Goal: Task Accomplishment & Management: Manage account settings

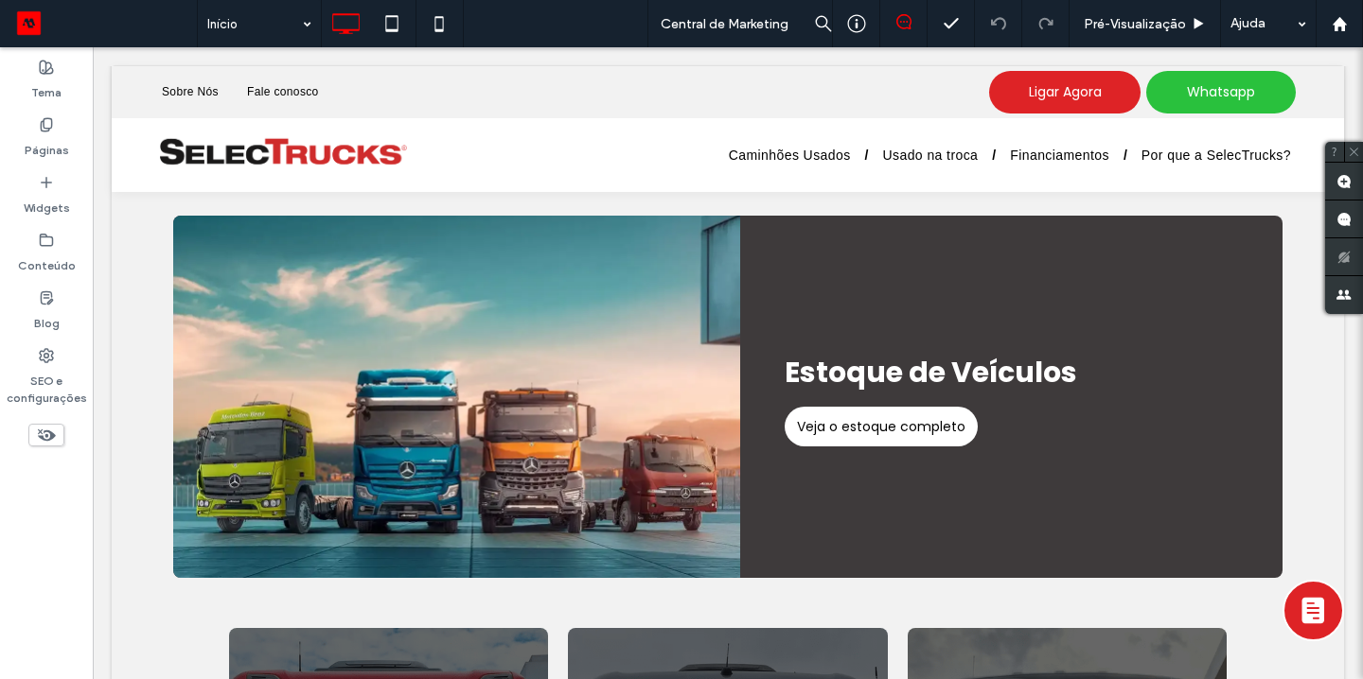
scroll to position [2009, 0]
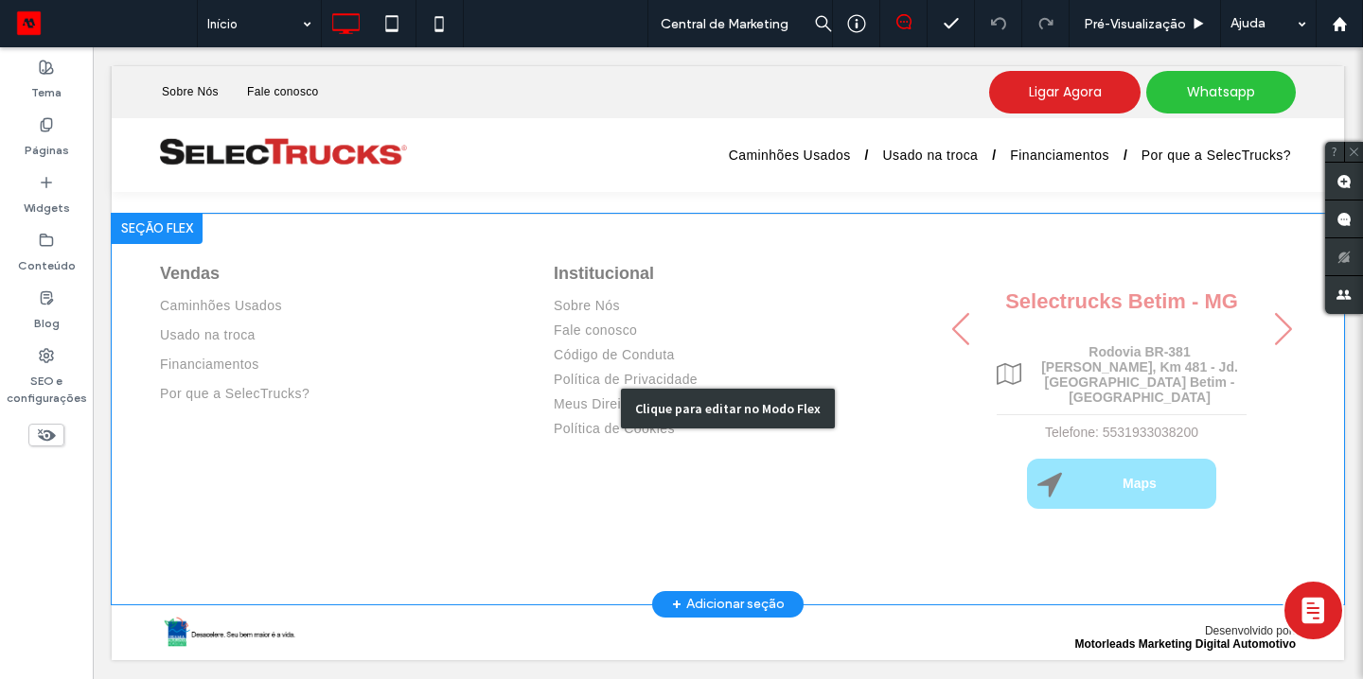
click at [556, 366] on div "Clique para editar no Modo Flex" at bounding box center [728, 409] width 1232 height 391
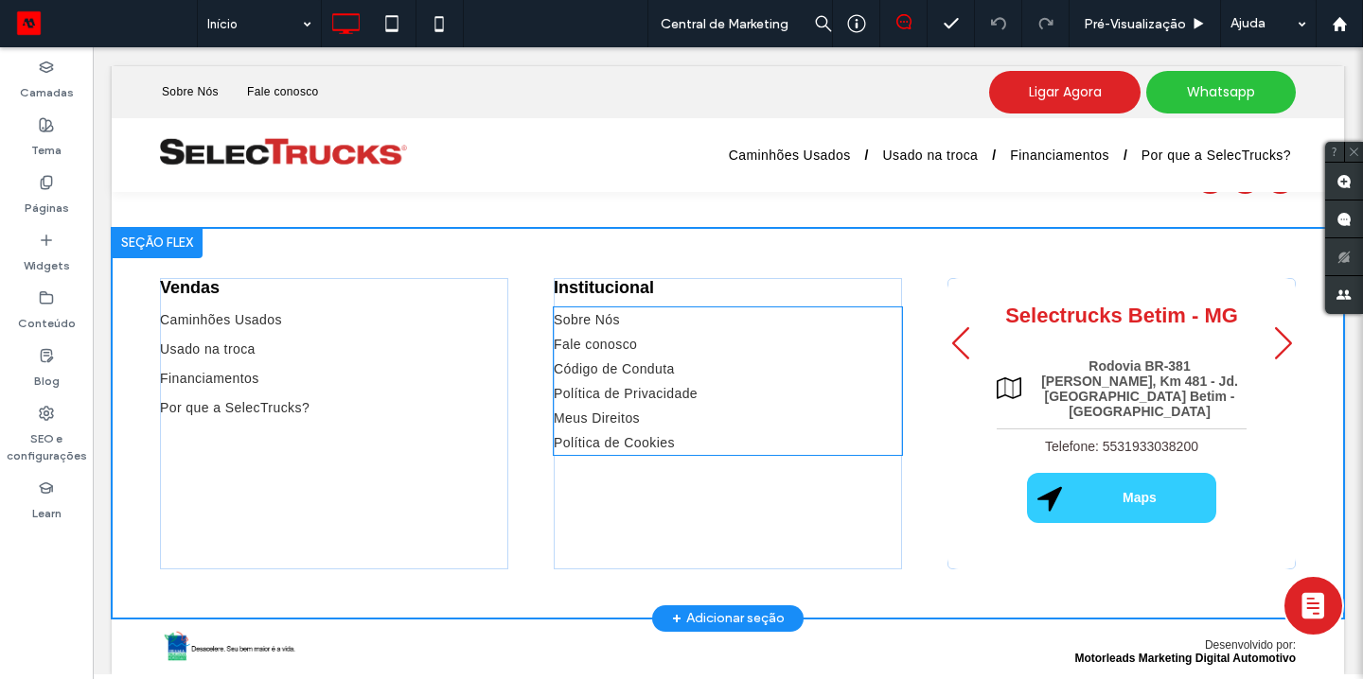
scroll to position [1995, 0]
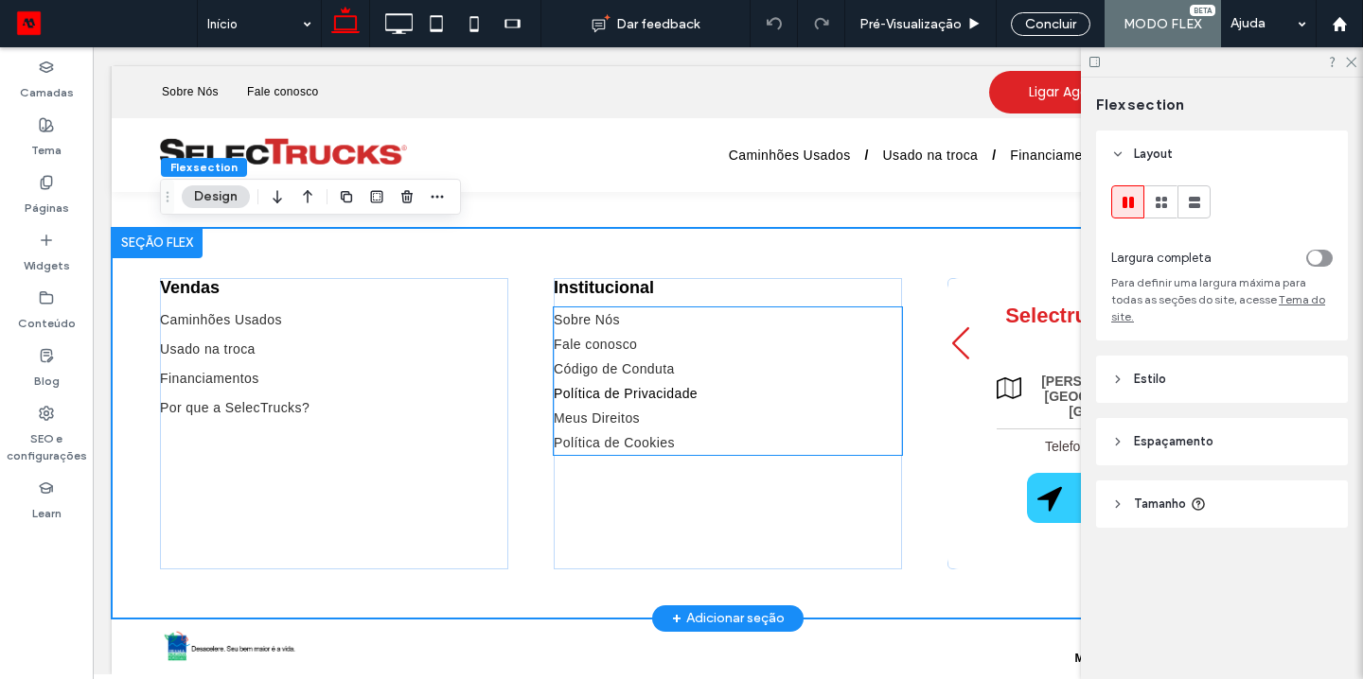
click at [576, 393] on span "Política de Privacidade" at bounding box center [626, 393] width 144 height 15
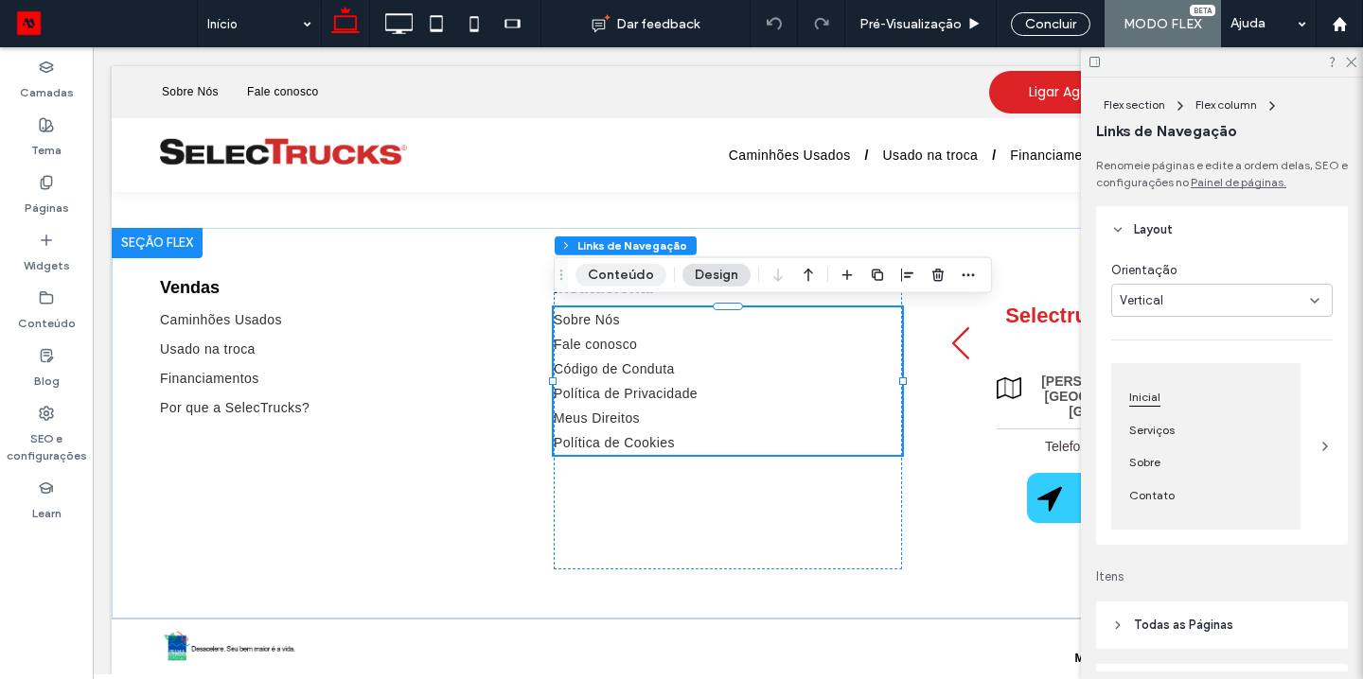
click at [624, 277] on button "Conteúdo" at bounding box center [620, 275] width 91 height 23
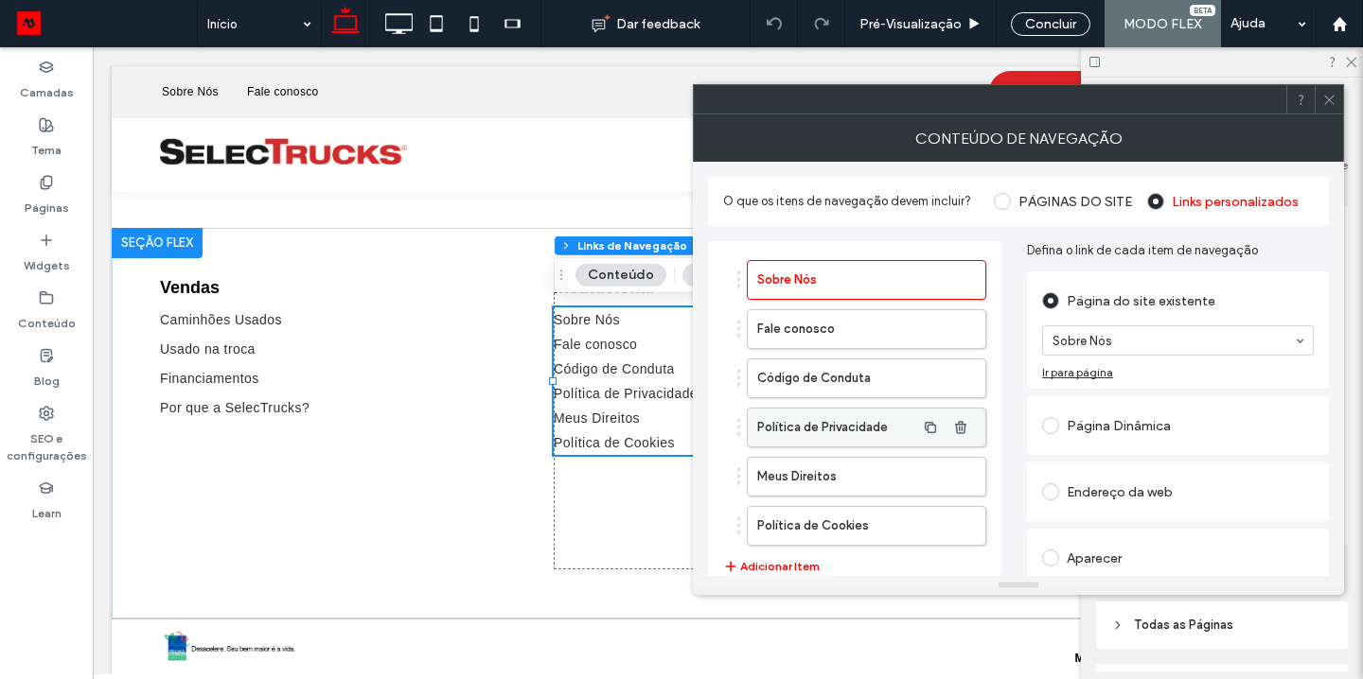
click at [811, 429] on label "Política de Privacidade" at bounding box center [836, 428] width 158 height 38
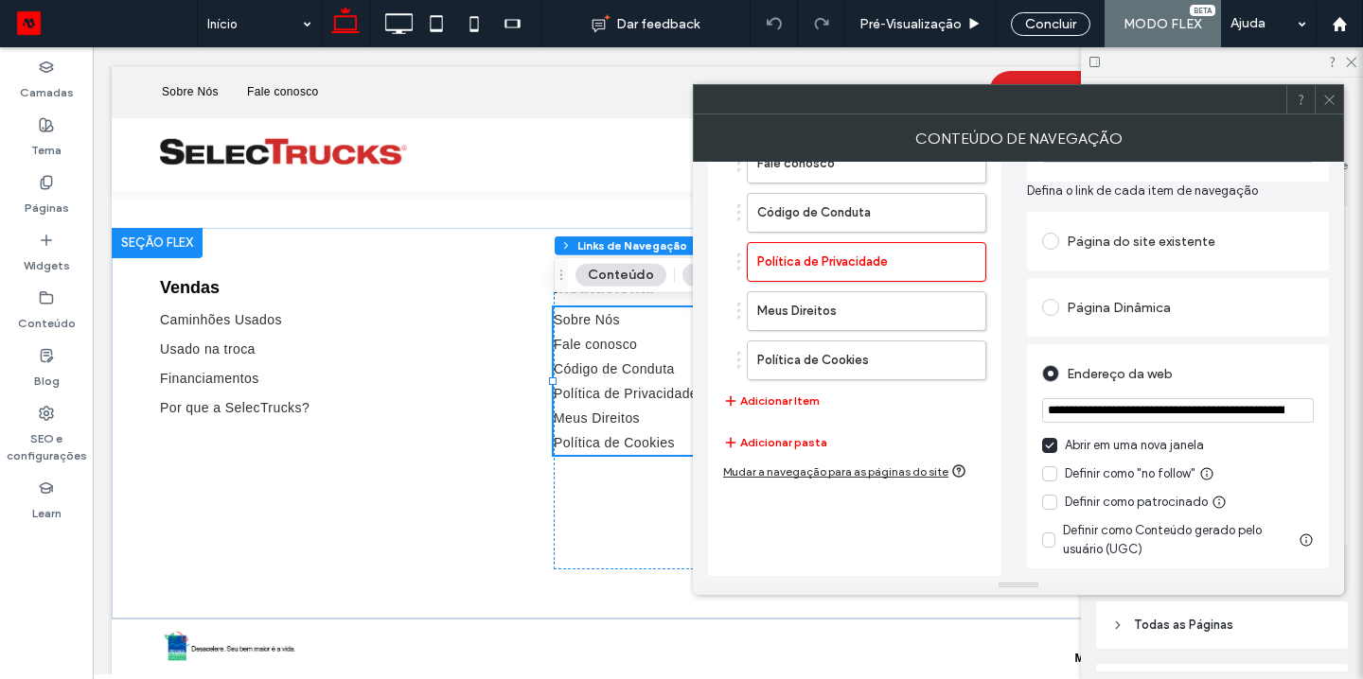
scroll to position [207, 0]
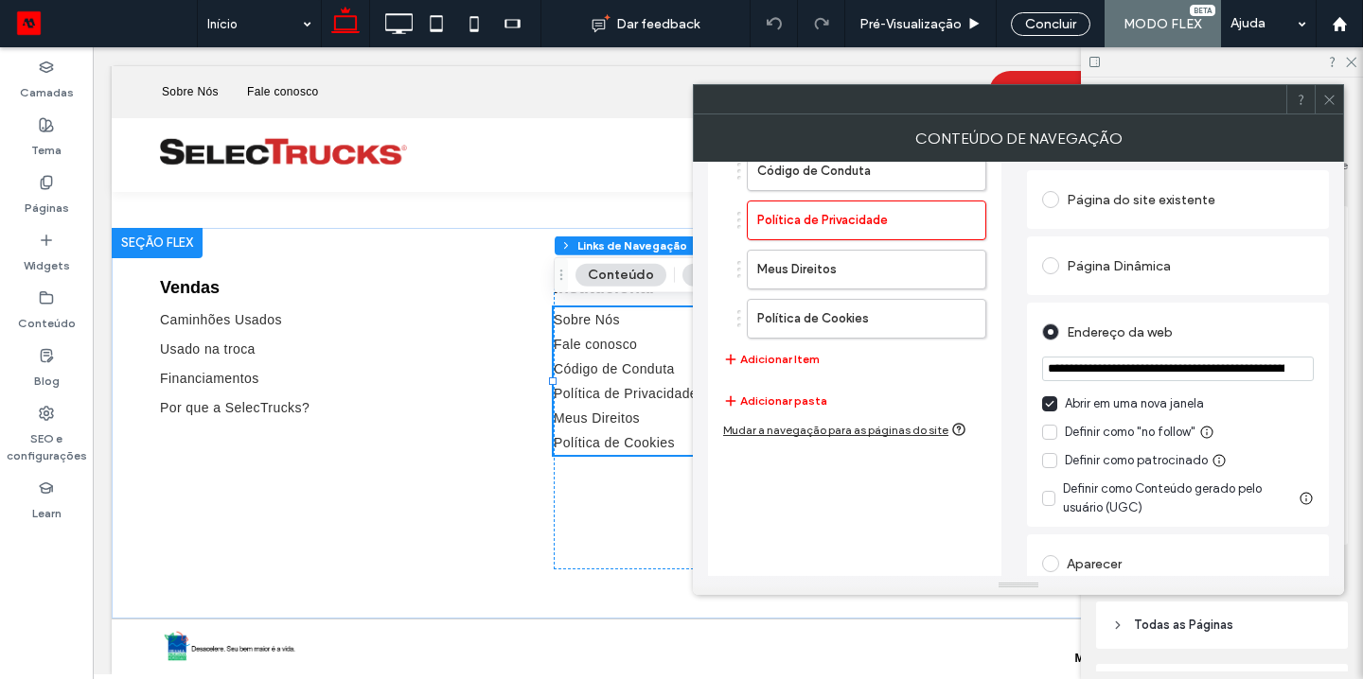
click at [1065, 368] on input "**********" at bounding box center [1178, 369] width 272 height 25
paste input "**********"
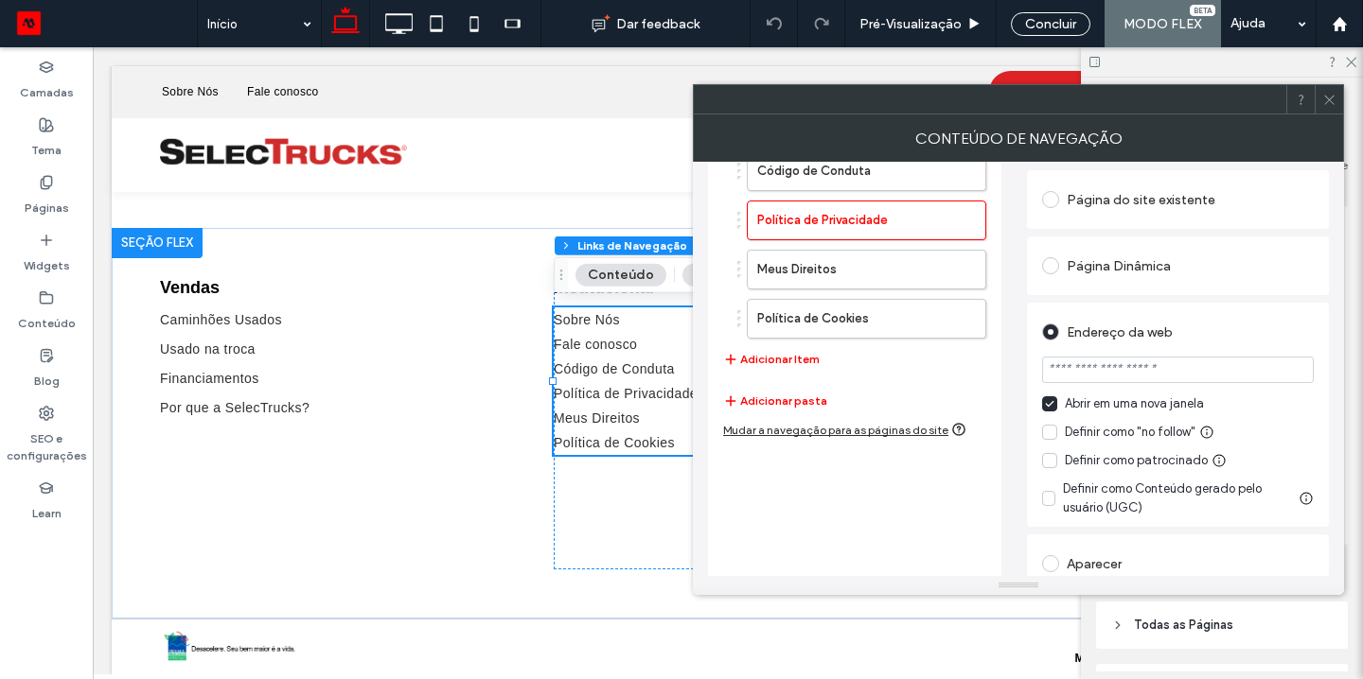
scroll to position [292, 0]
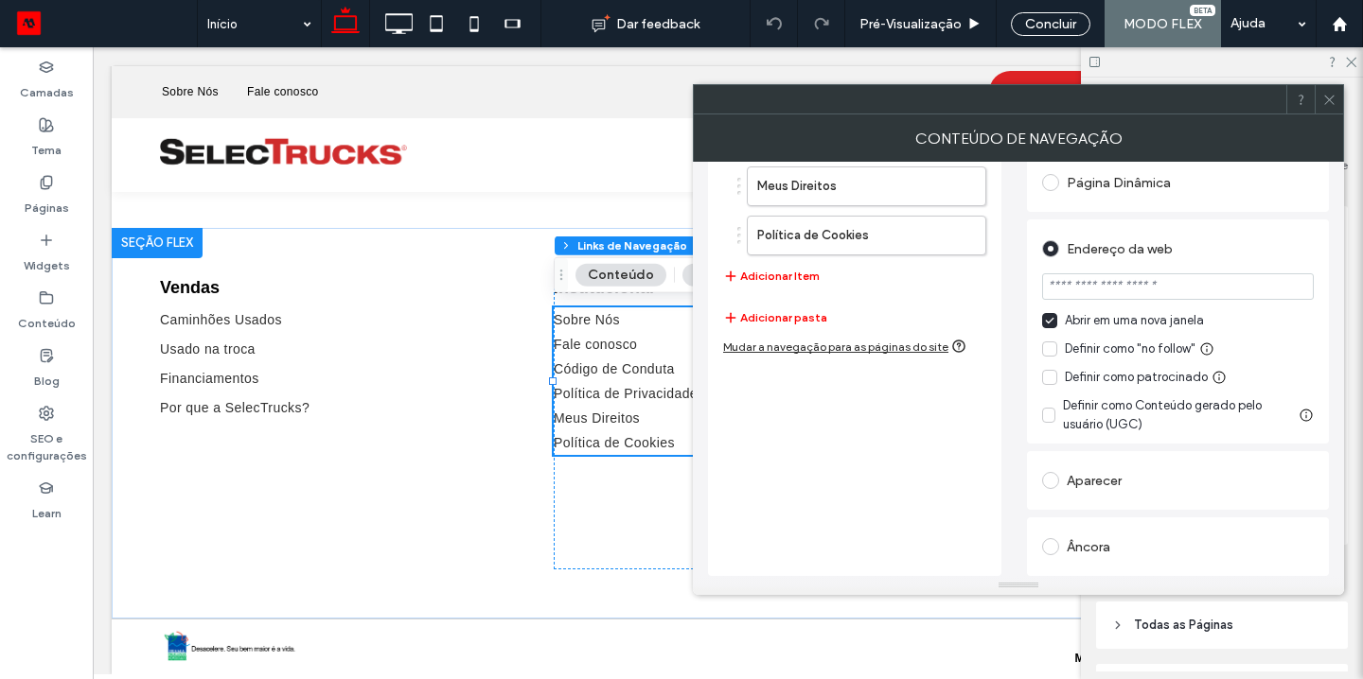
type input "**********"
click at [909, 437] on div "Sobre Nós Fale conosco Código de Conduta Política de Privacidade Meus Direitos …" at bounding box center [854, 264] width 293 height 626
click at [1329, 110] on span at bounding box center [1329, 99] width 14 height 28
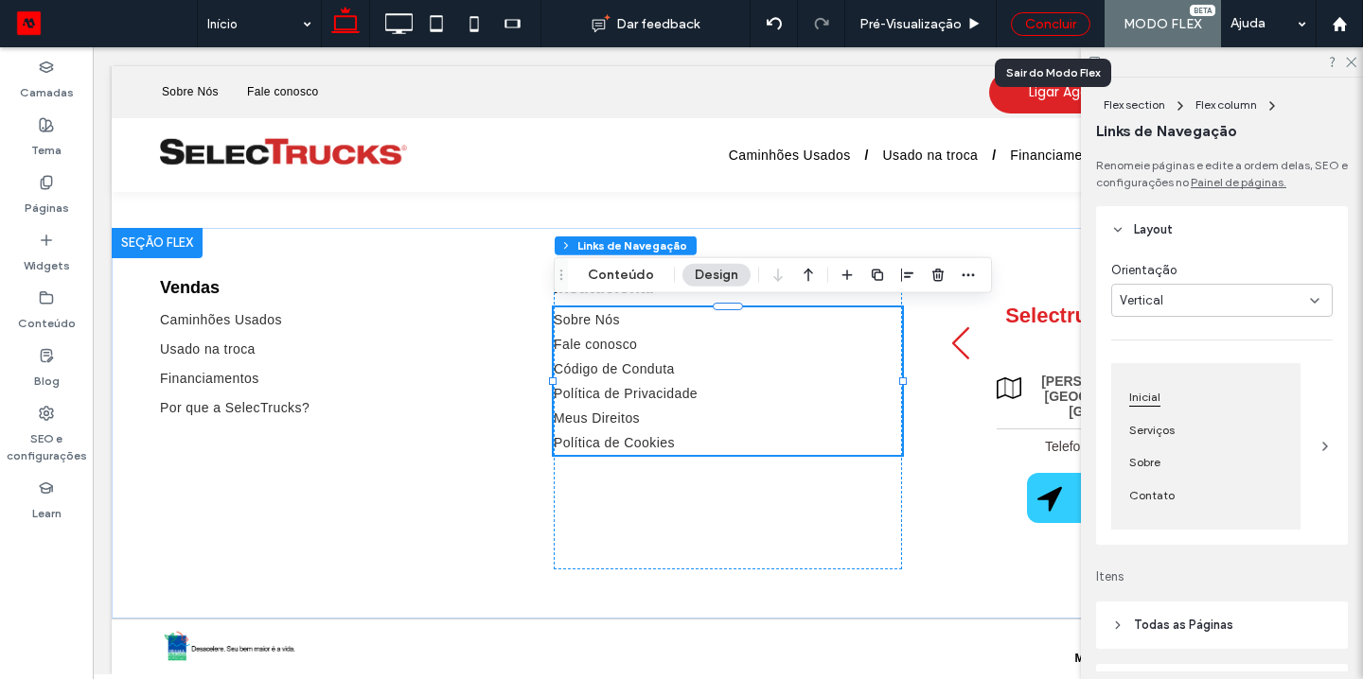
click at [1053, 28] on div "Concluir" at bounding box center [1050, 24] width 79 height 24
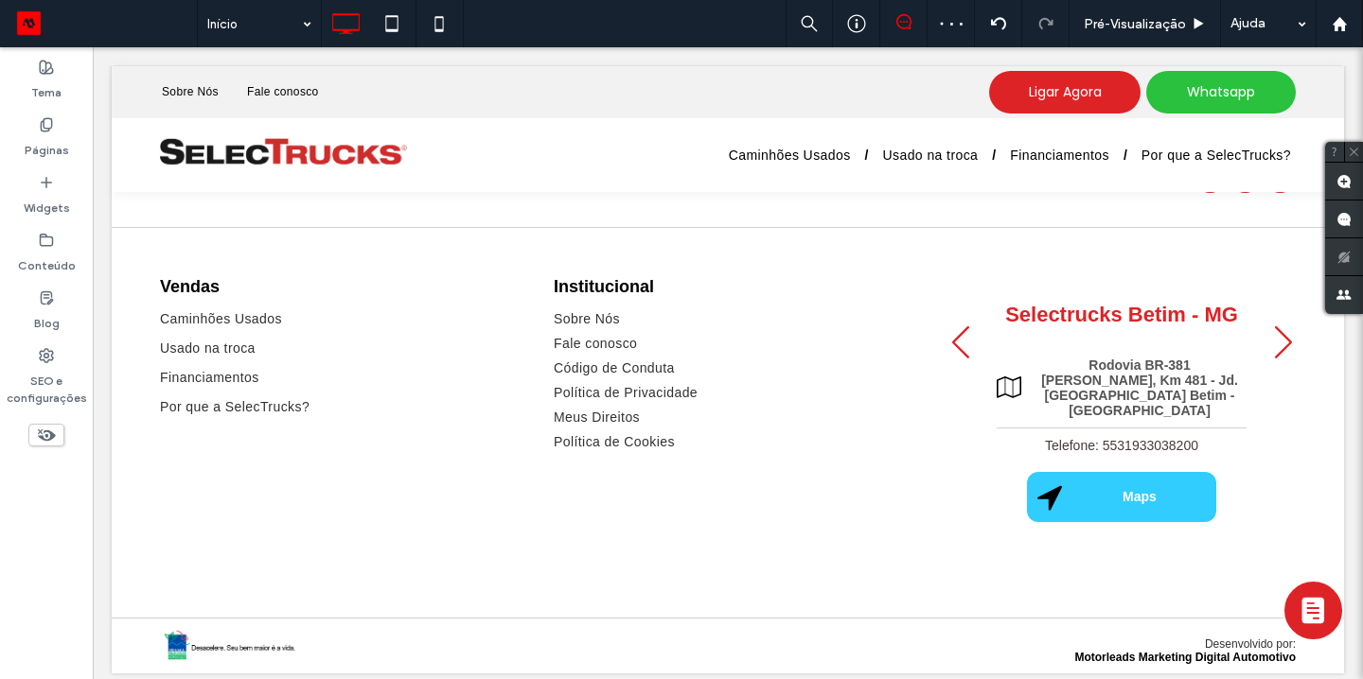
scroll to position [1990, 0]
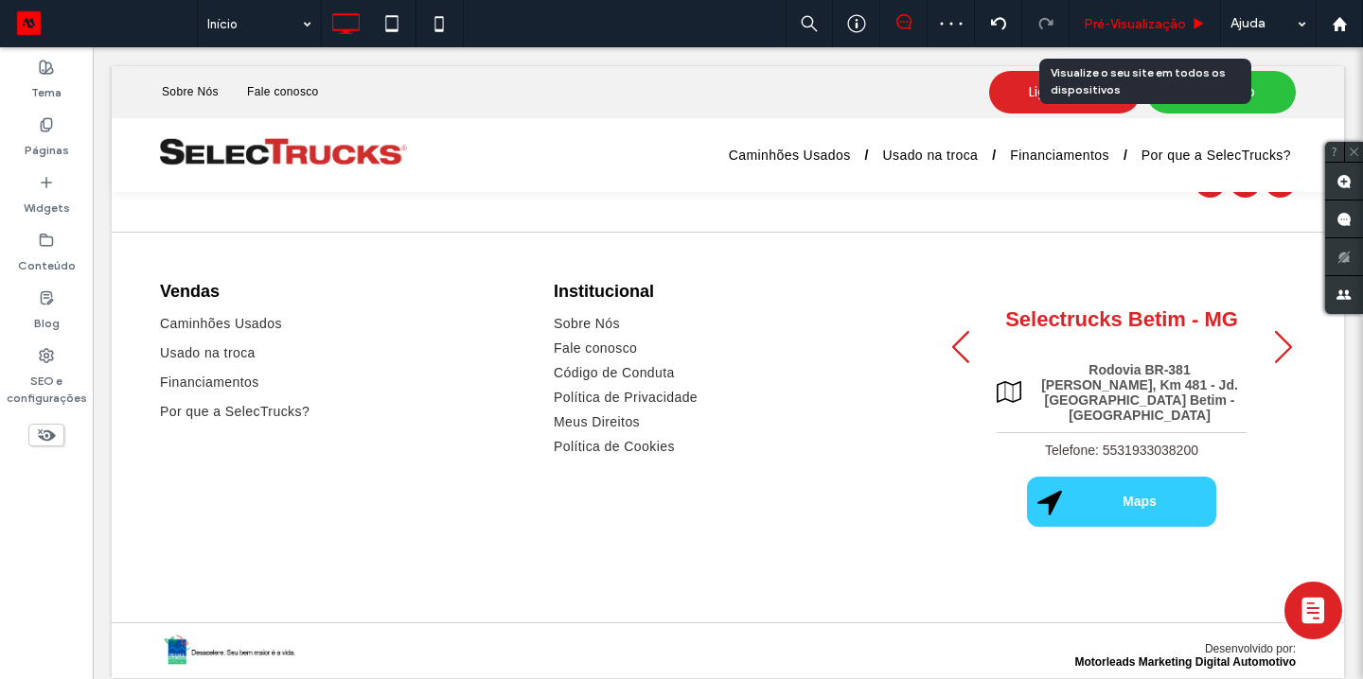
click at [1123, 34] on div "Pré-Visualizaçāo" at bounding box center [1144, 23] width 151 height 47
click at [1117, 9] on div "Pré-Visualizaçāo" at bounding box center [1144, 23] width 151 height 47
click at [1110, 16] on span "Pré-Visualizaçāo" at bounding box center [1135, 24] width 102 height 16
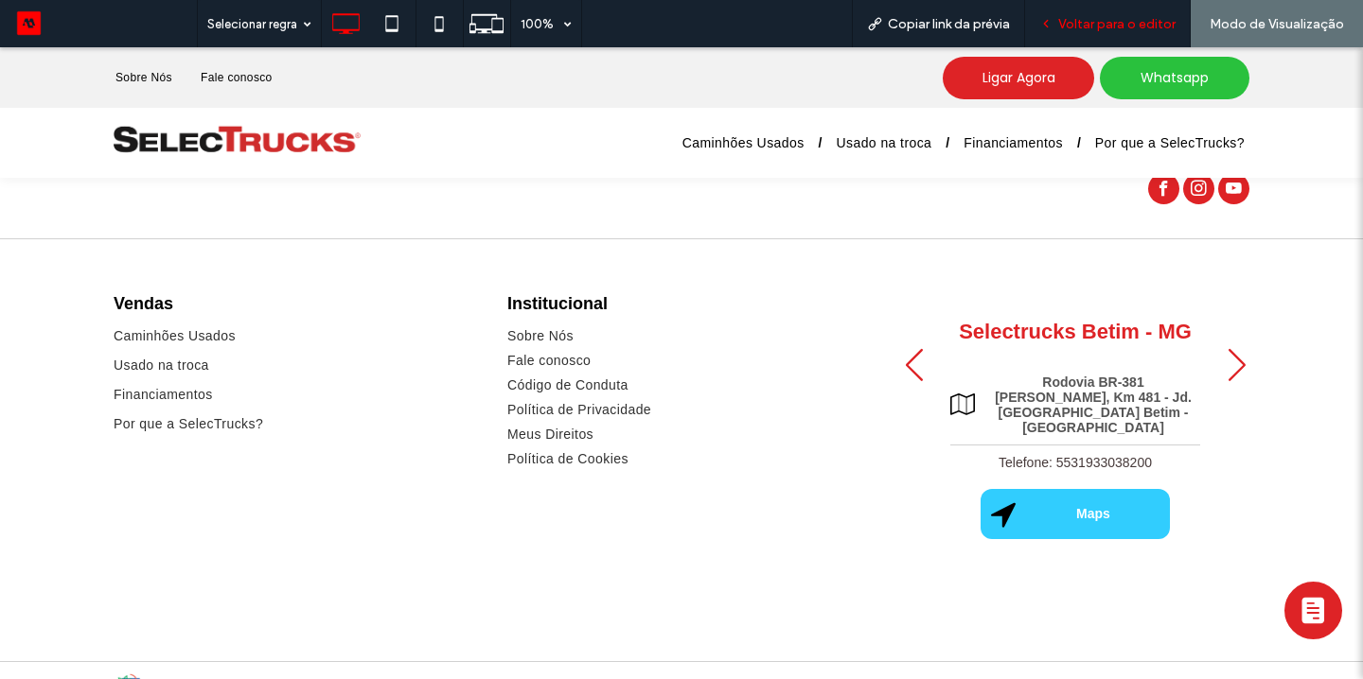
scroll to position [2020, 0]
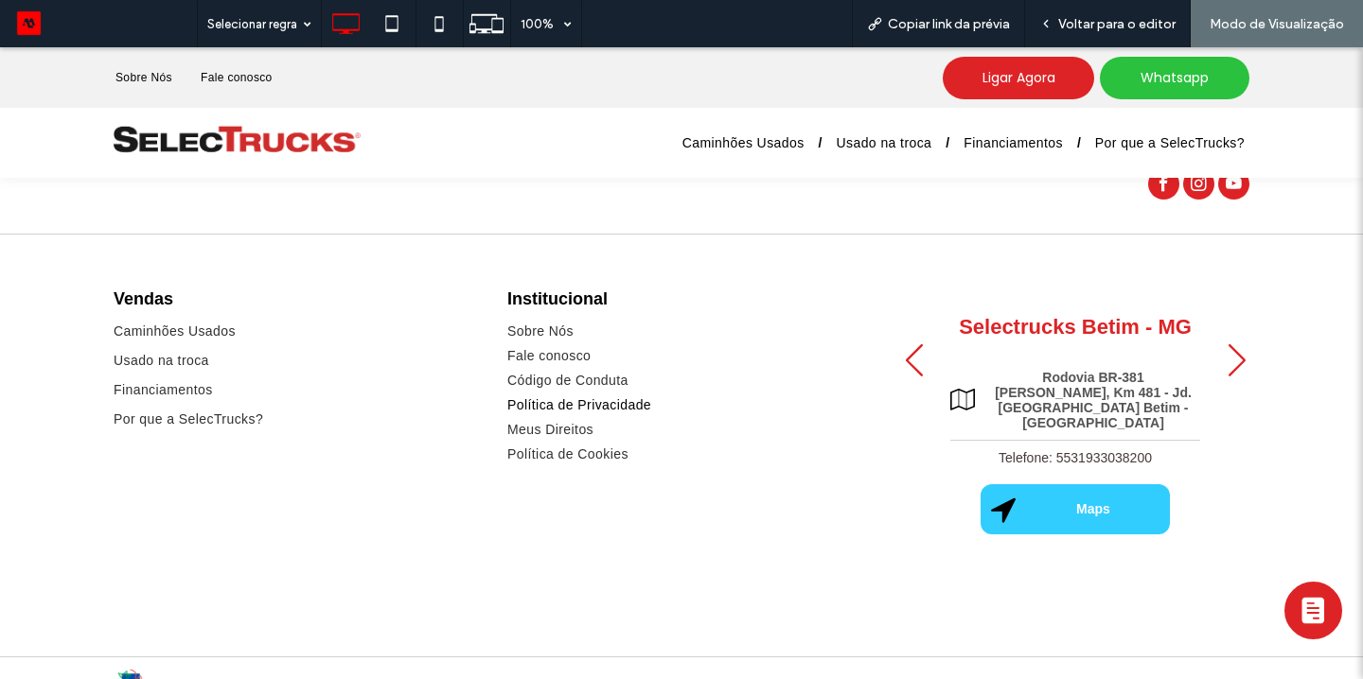
click at [523, 404] on span "Política de Privacidade" at bounding box center [579, 404] width 144 height 15
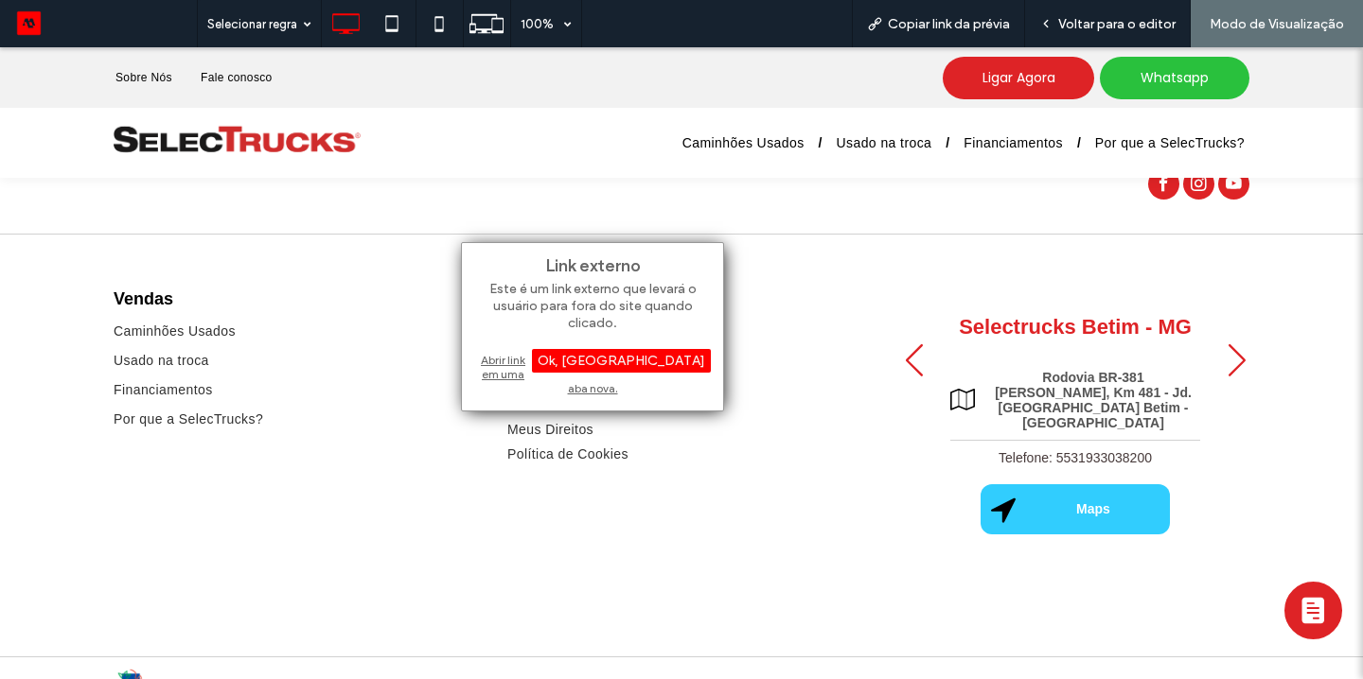
click at [589, 360] on div "Abrir link em uma aba nova." at bounding box center [592, 374] width 237 height 48
